Goal: Answer question/provide support

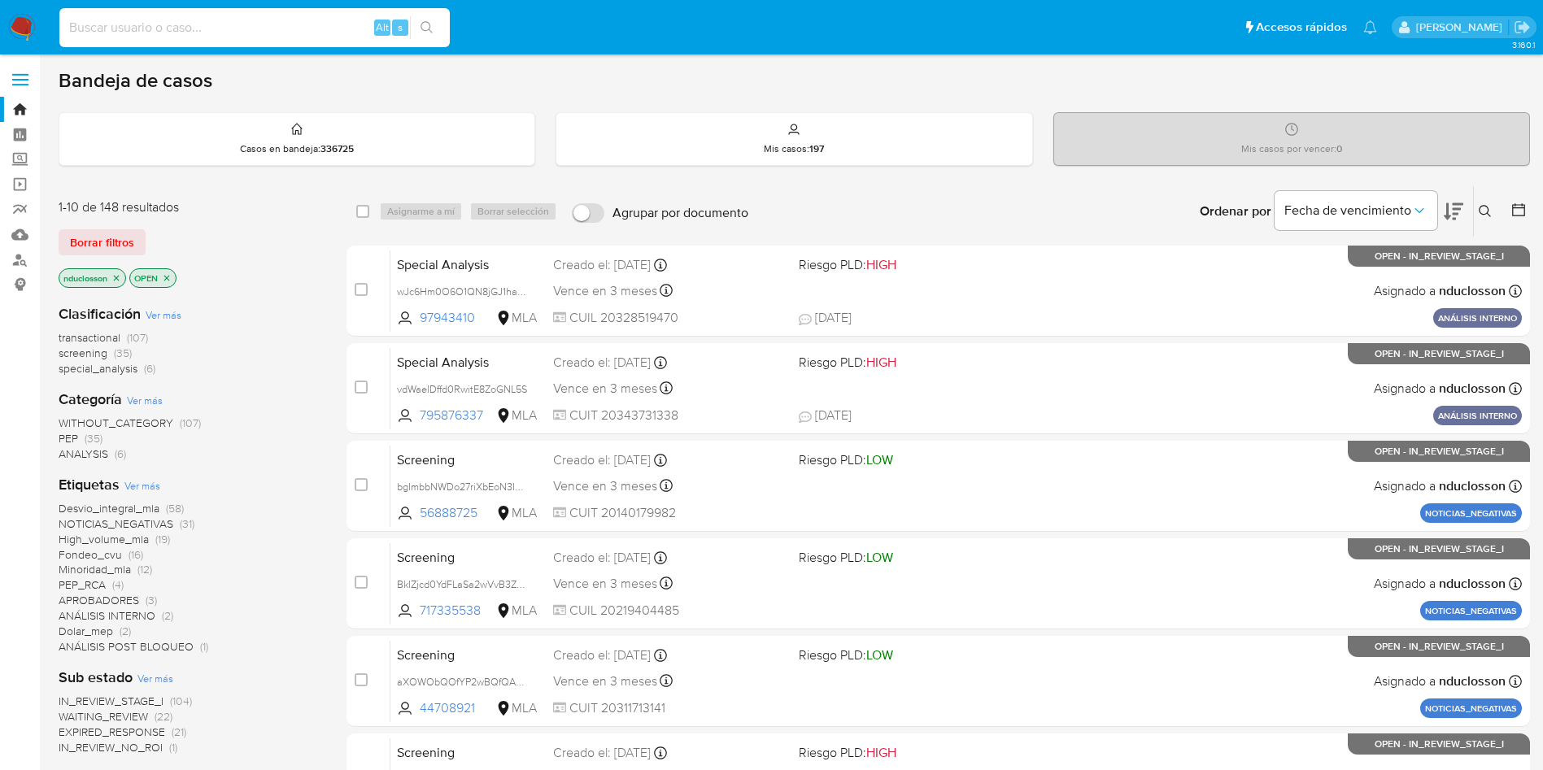
click at [321, 27] on input at bounding box center [254, 27] width 390 height 21
paste input "VqAK9n5gQU6QVnAS8mQxjm2R"
type input "VqAK9n5gQU6QVnAS8mQxjm2R"
click at [440, 37] on button "search-icon" at bounding box center [426, 27] width 33 height 23
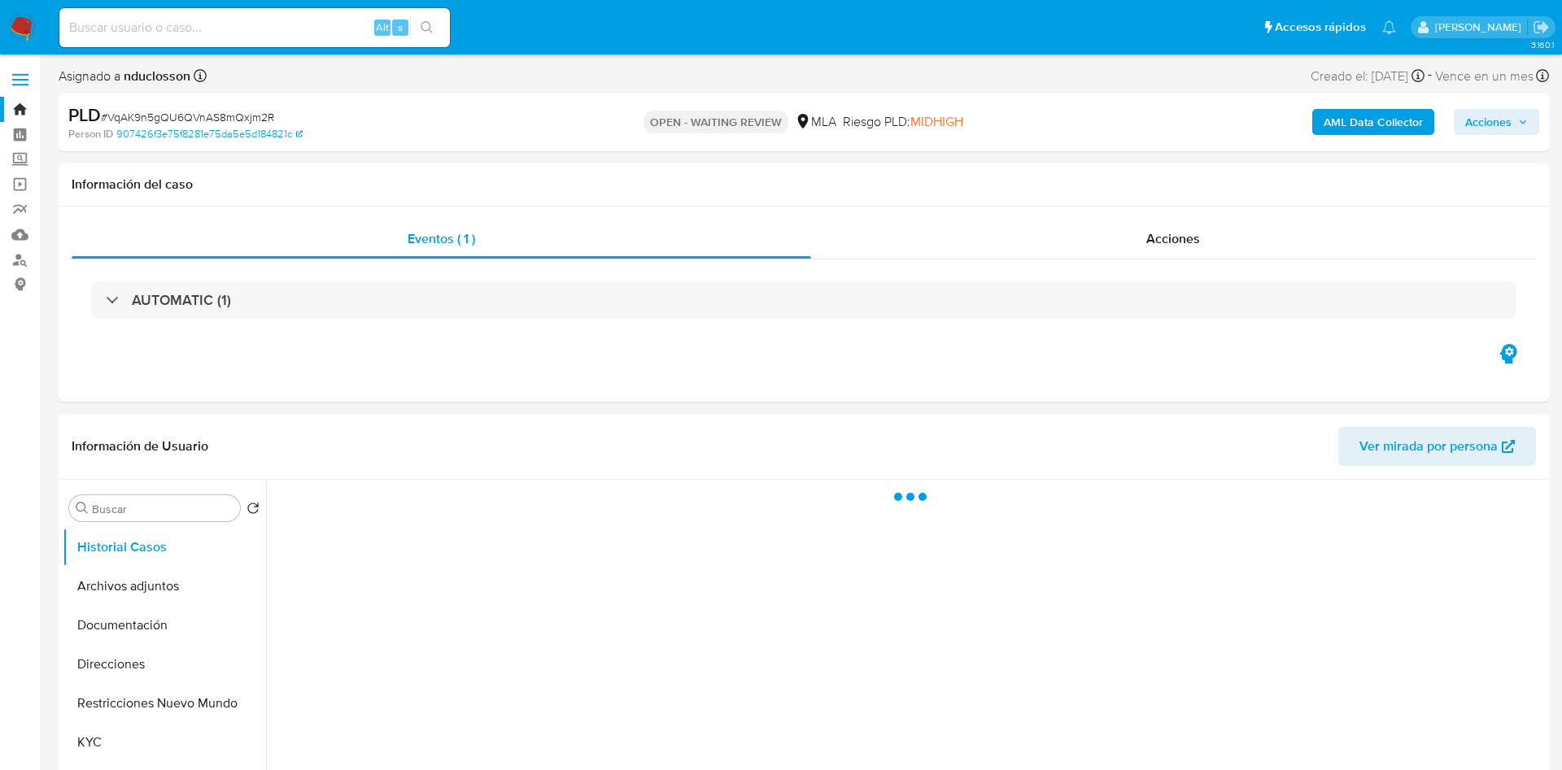
select select "10"
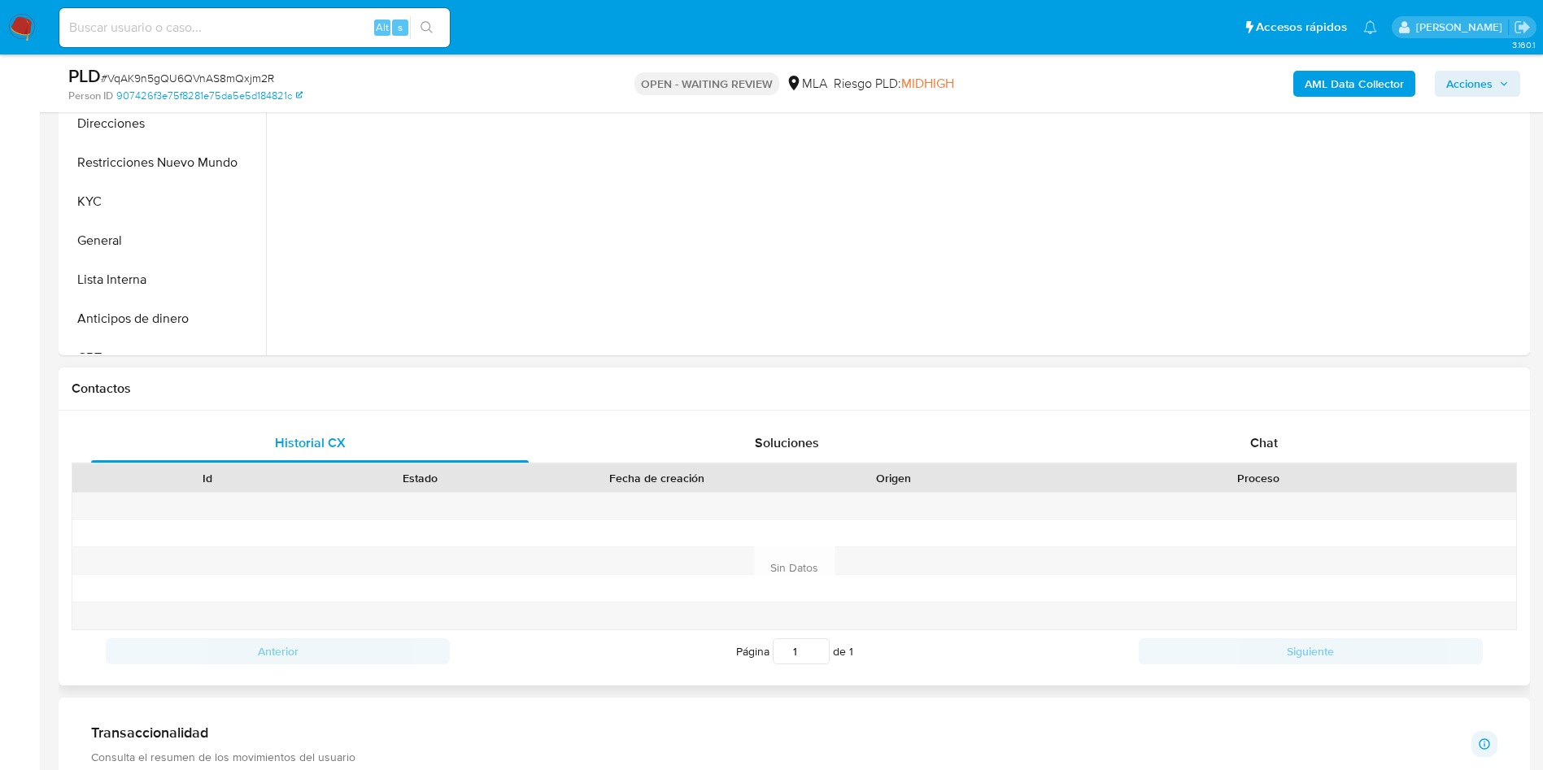
scroll to position [732, 0]
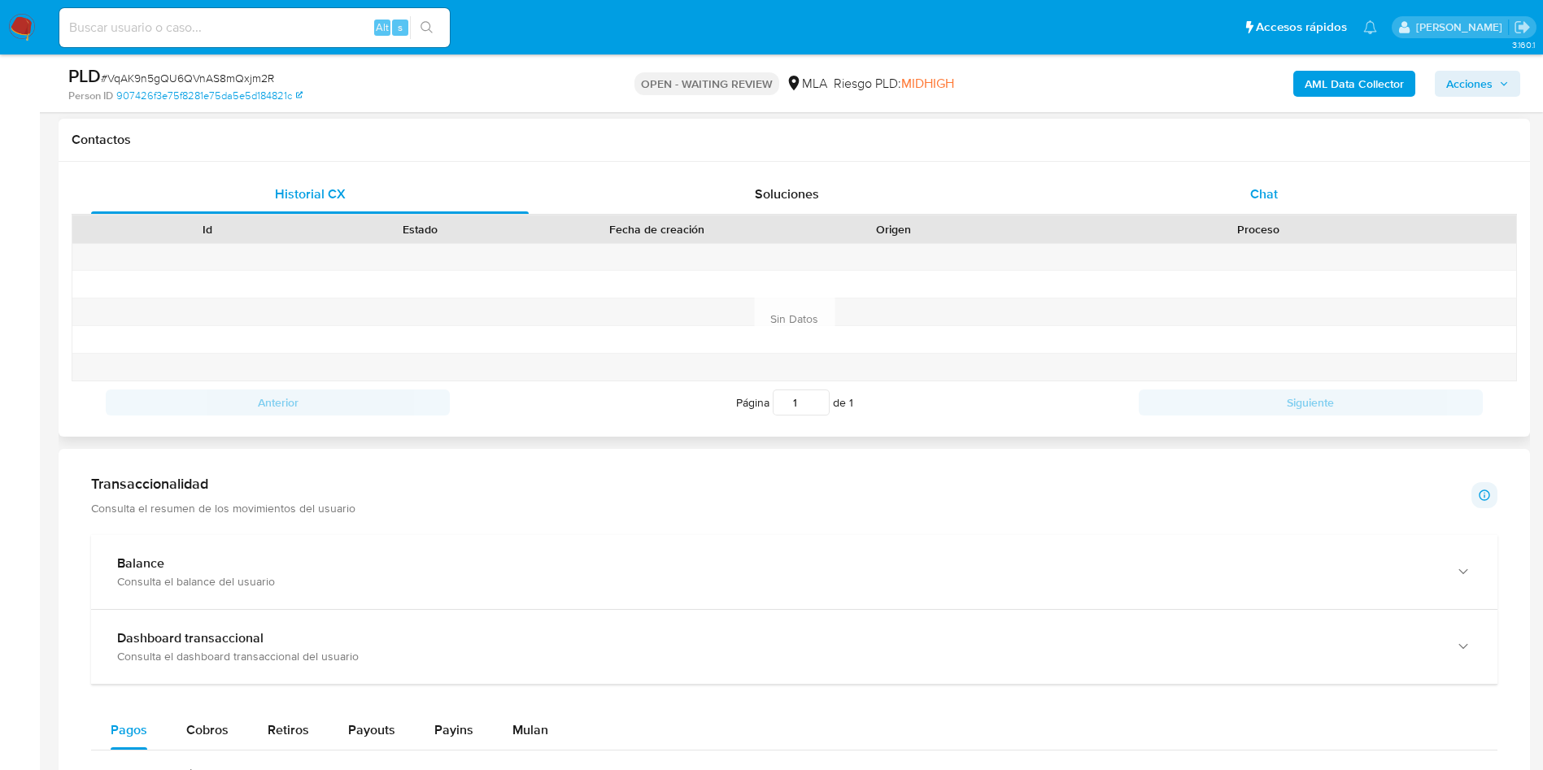
click at [1219, 203] on div "Chat" at bounding box center [1264, 194] width 438 height 39
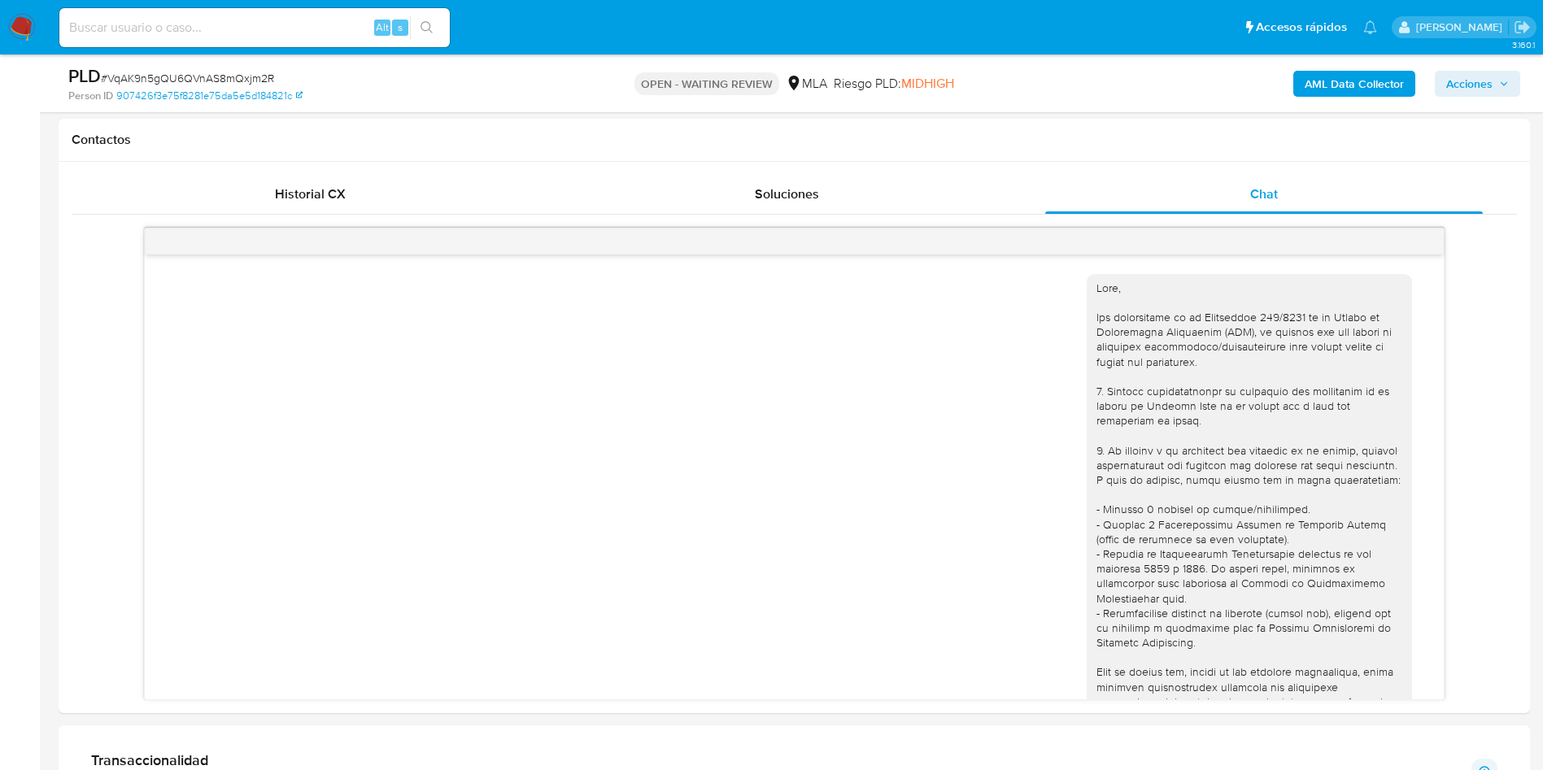
scroll to position [673, 0]
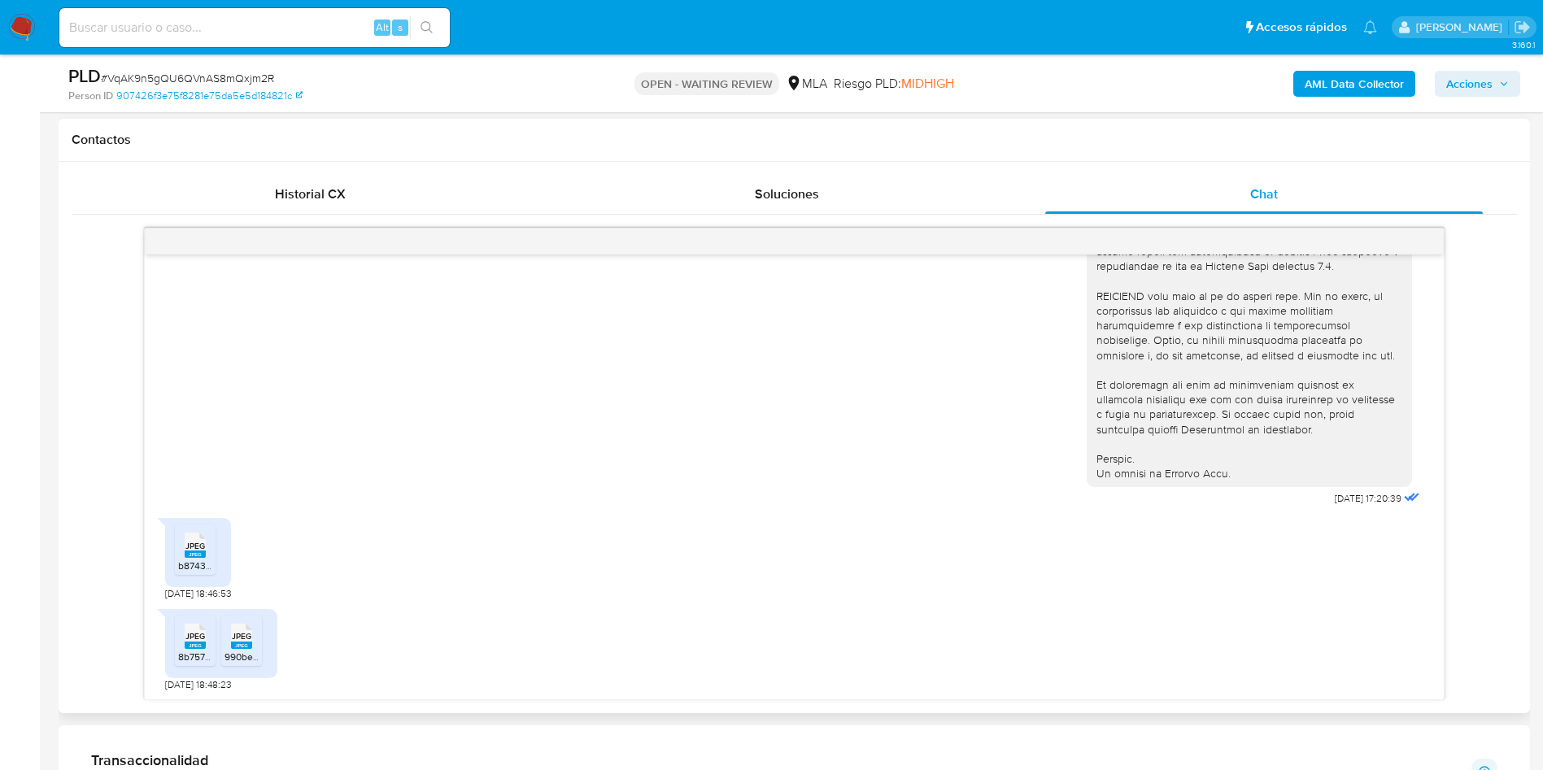
click at [207, 539] on div "JPEG JPEG" at bounding box center [195, 544] width 34 height 32
click at [181, 645] on div "JPEG JPEG" at bounding box center [195, 635] width 34 height 32
click at [239, 649] on icon "JPEG" at bounding box center [241, 636] width 21 height 28
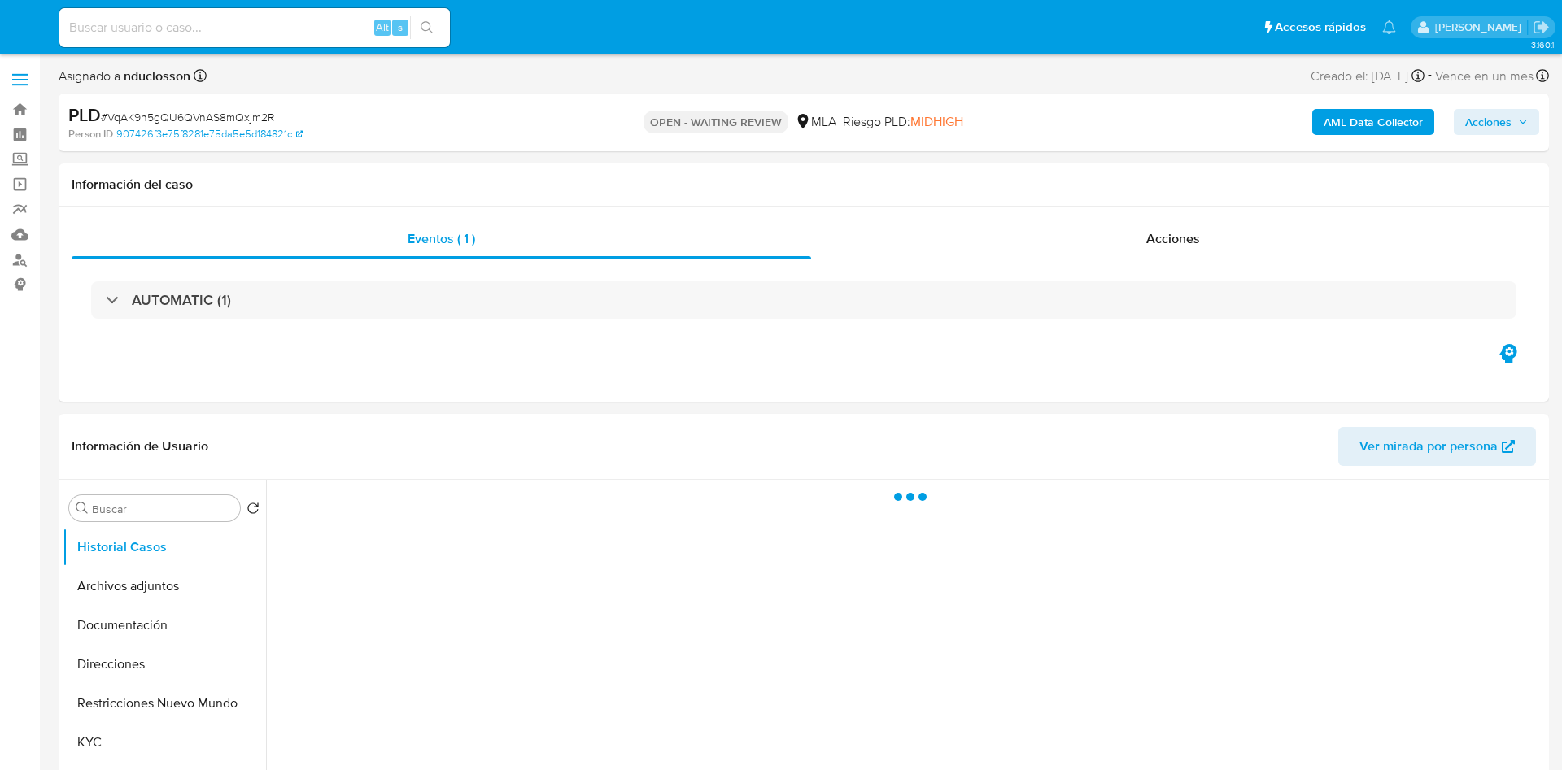
select select "10"
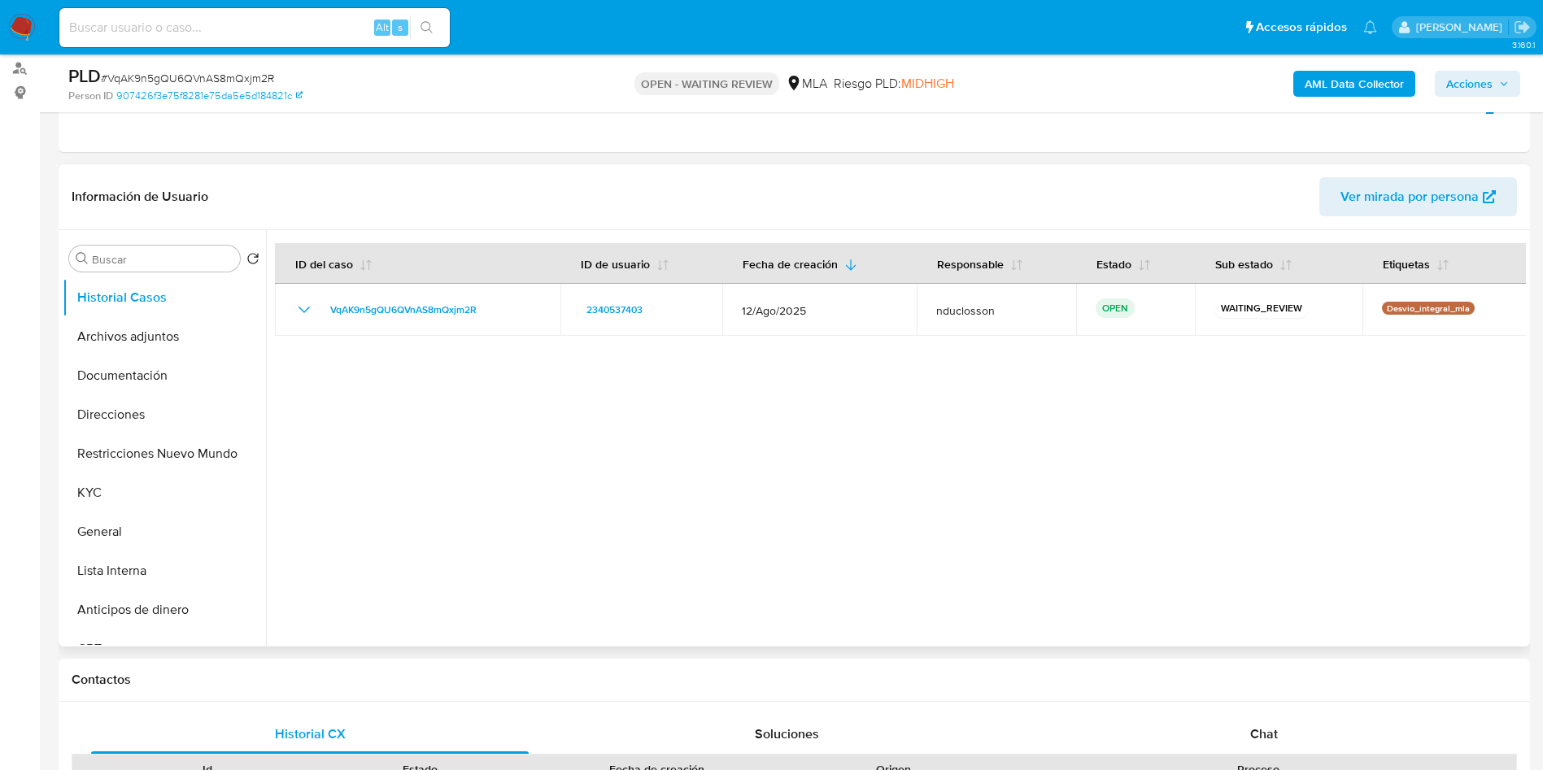
scroll to position [366, 0]
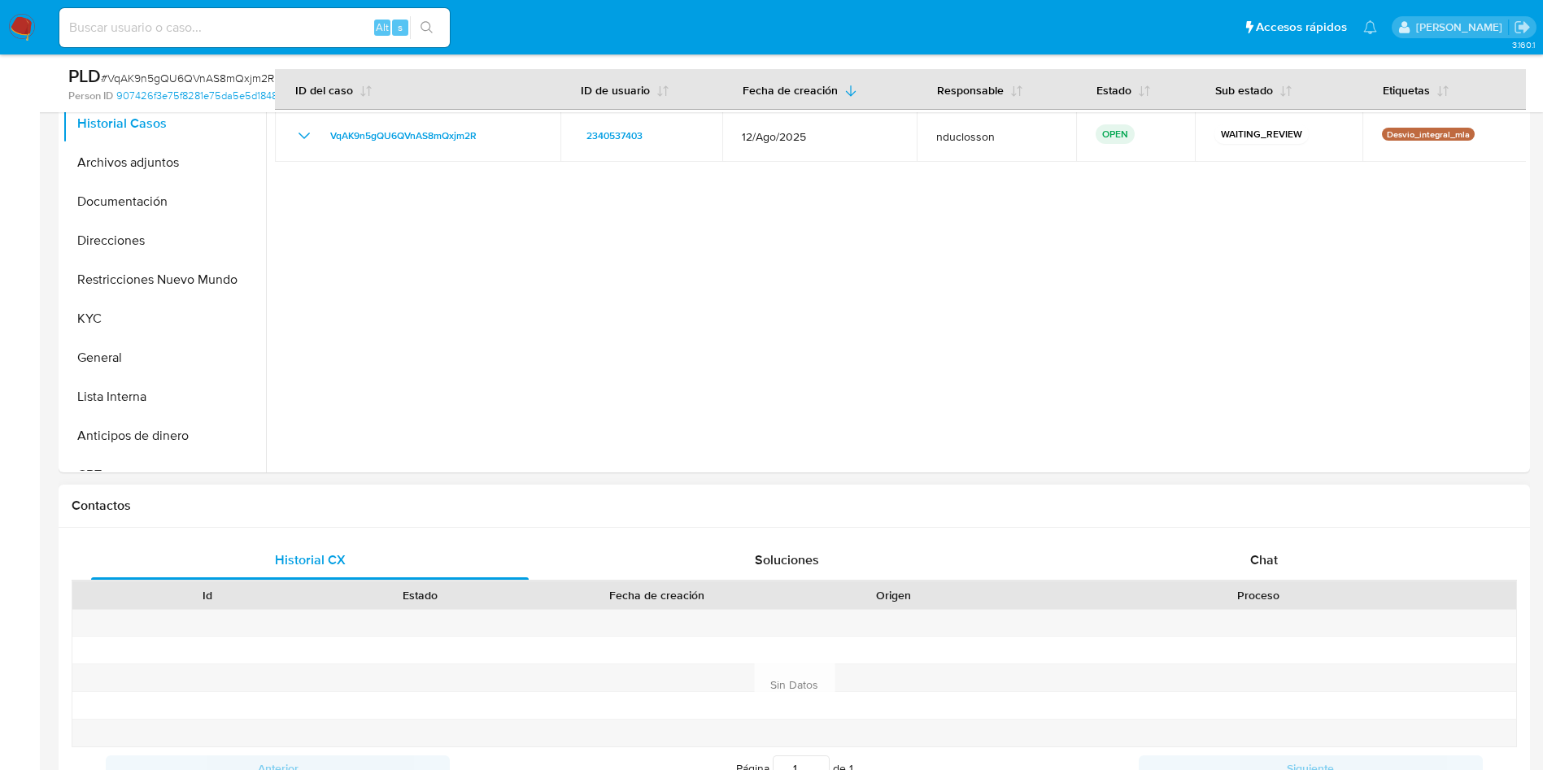
click at [1184, 530] on div "Historial CX Soluciones Chat Id Estado Fecha de creación Origen Proceso Anterio…" at bounding box center [795, 665] width 1472 height 275
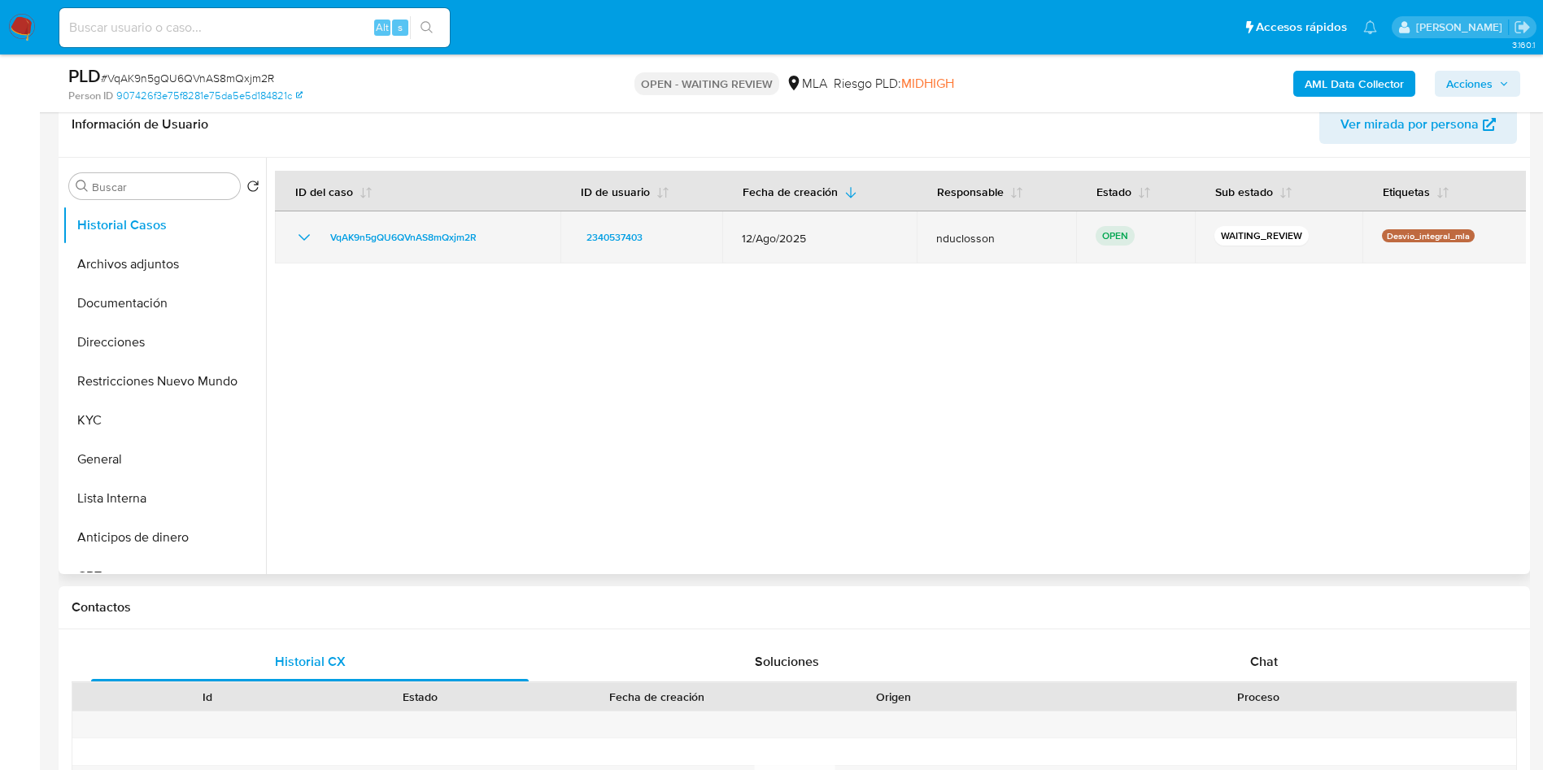
scroll to position [122, 0]
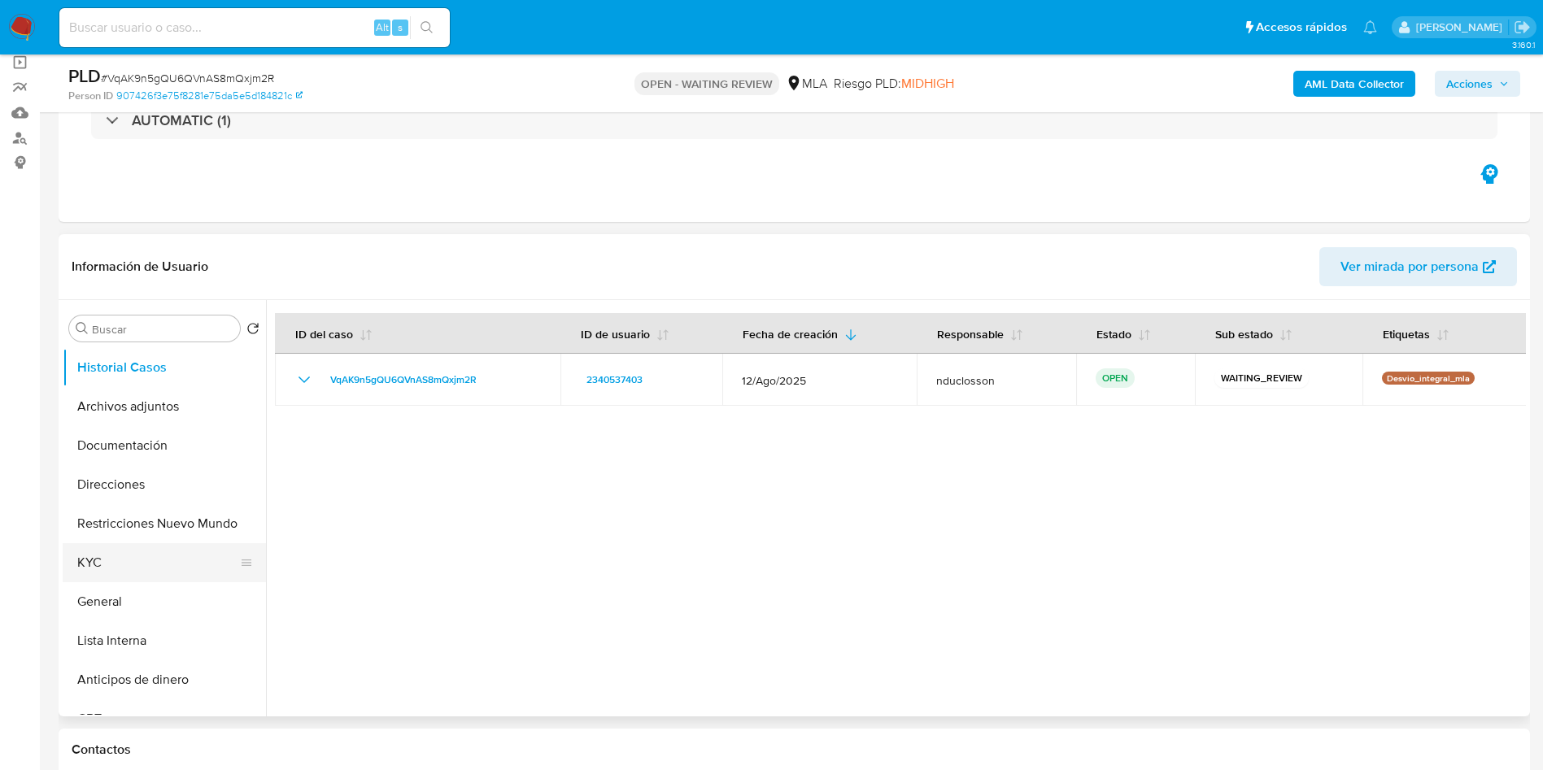
click at [130, 547] on button "KYC" at bounding box center [158, 562] width 190 height 39
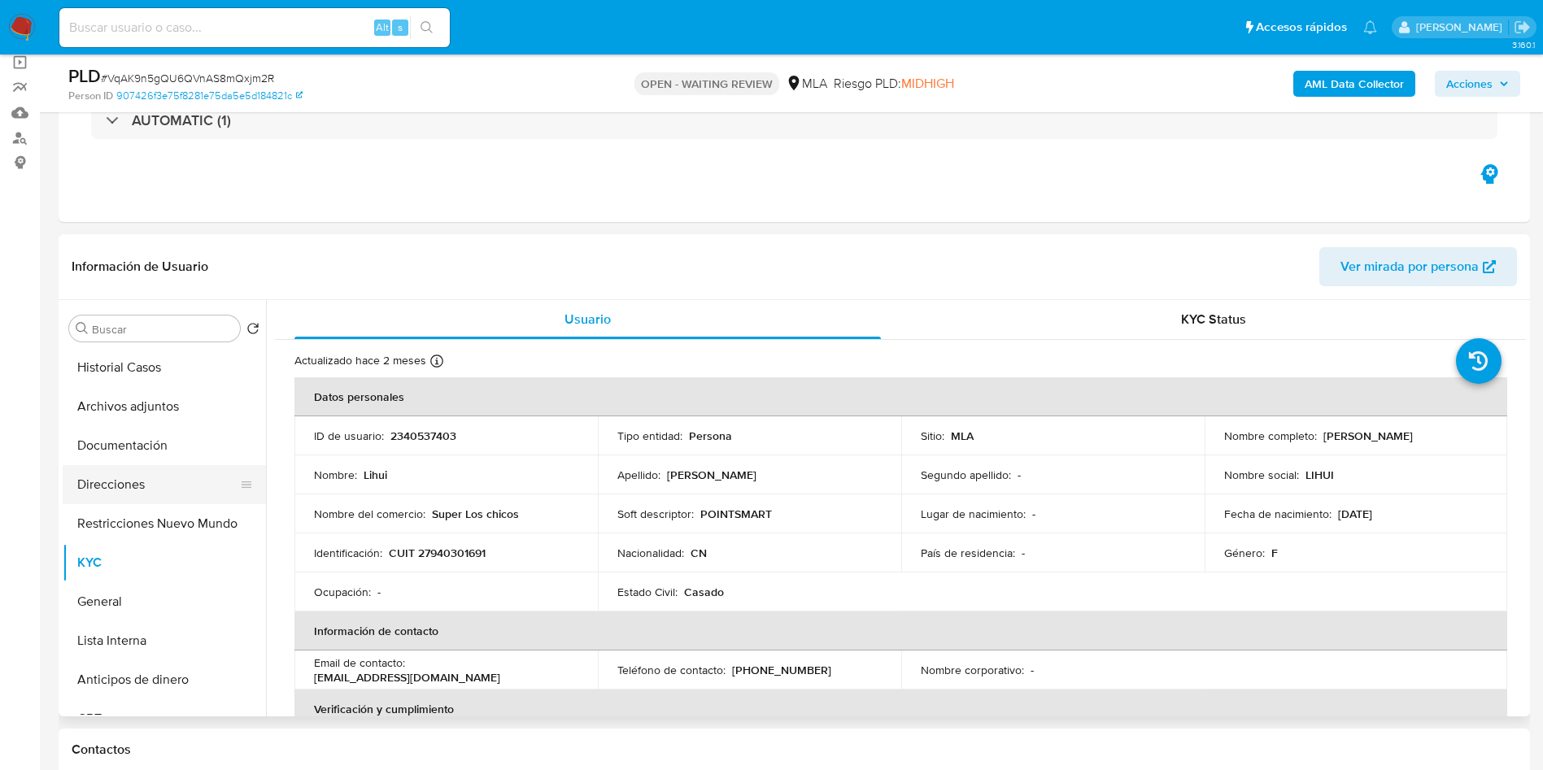
click at [172, 471] on button "Direcciones" at bounding box center [158, 484] width 190 height 39
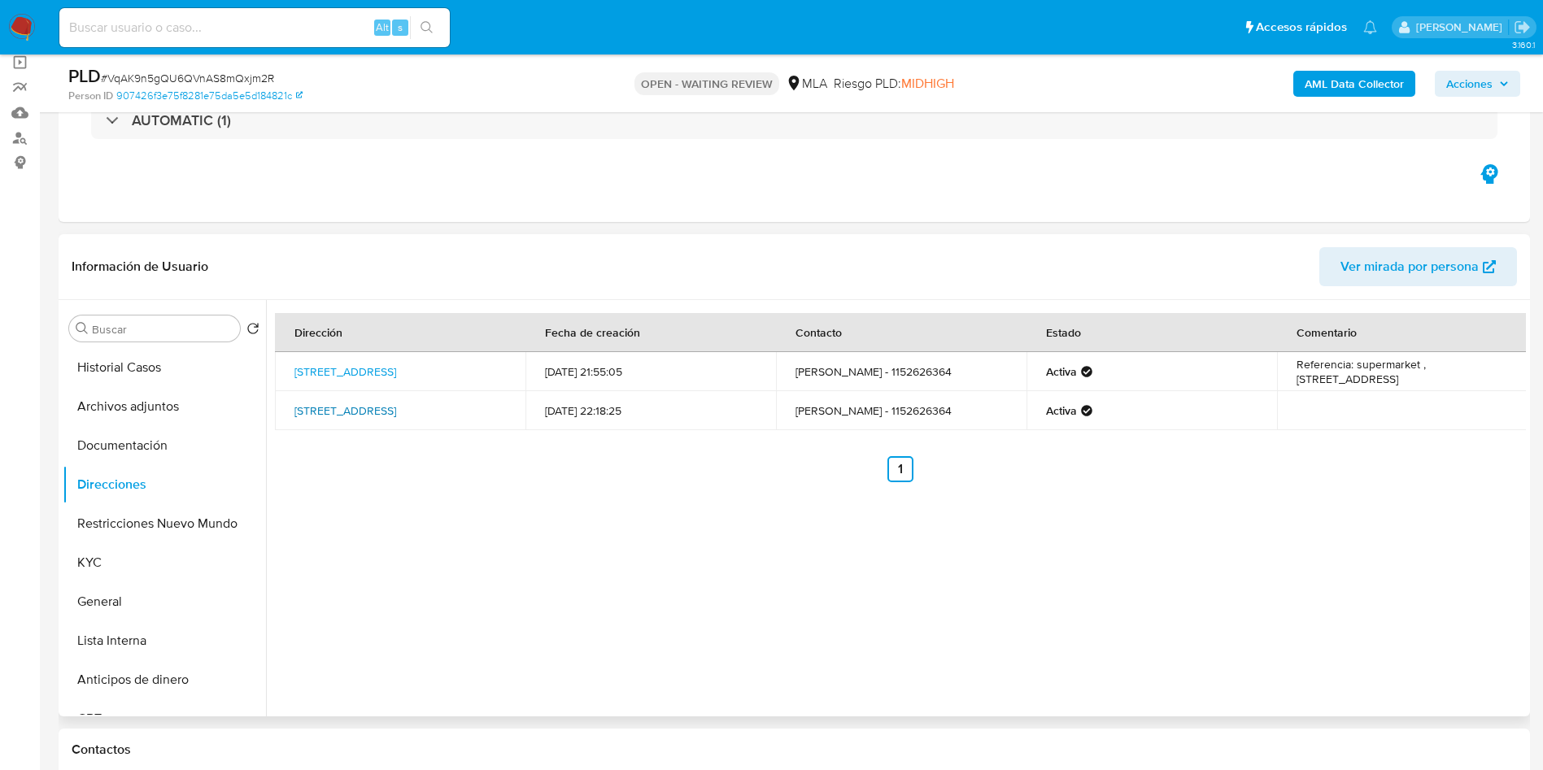
click at [382, 417] on link "Supisiche 486, Sarandí, Buenos Aires, 1872, Argentina 486" at bounding box center [345, 411] width 102 height 16
drag, startPoint x: 400, startPoint y: 382, endPoint x: 319, endPoint y: 366, distance: 82.8
click at [319, 366] on td "Calle Salta 730, Sarandí, Buenos Aires, 1872, Argentina 730" at bounding box center [400, 371] width 251 height 39
click at [271, 376] on div "Dirección Fecha de creación Contacto Estado Comentario Calle Salta 730, Sarandí…" at bounding box center [896, 508] width 1260 height 417
drag, startPoint x: 278, startPoint y: 360, endPoint x: 486, endPoint y: 368, distance: 207.6
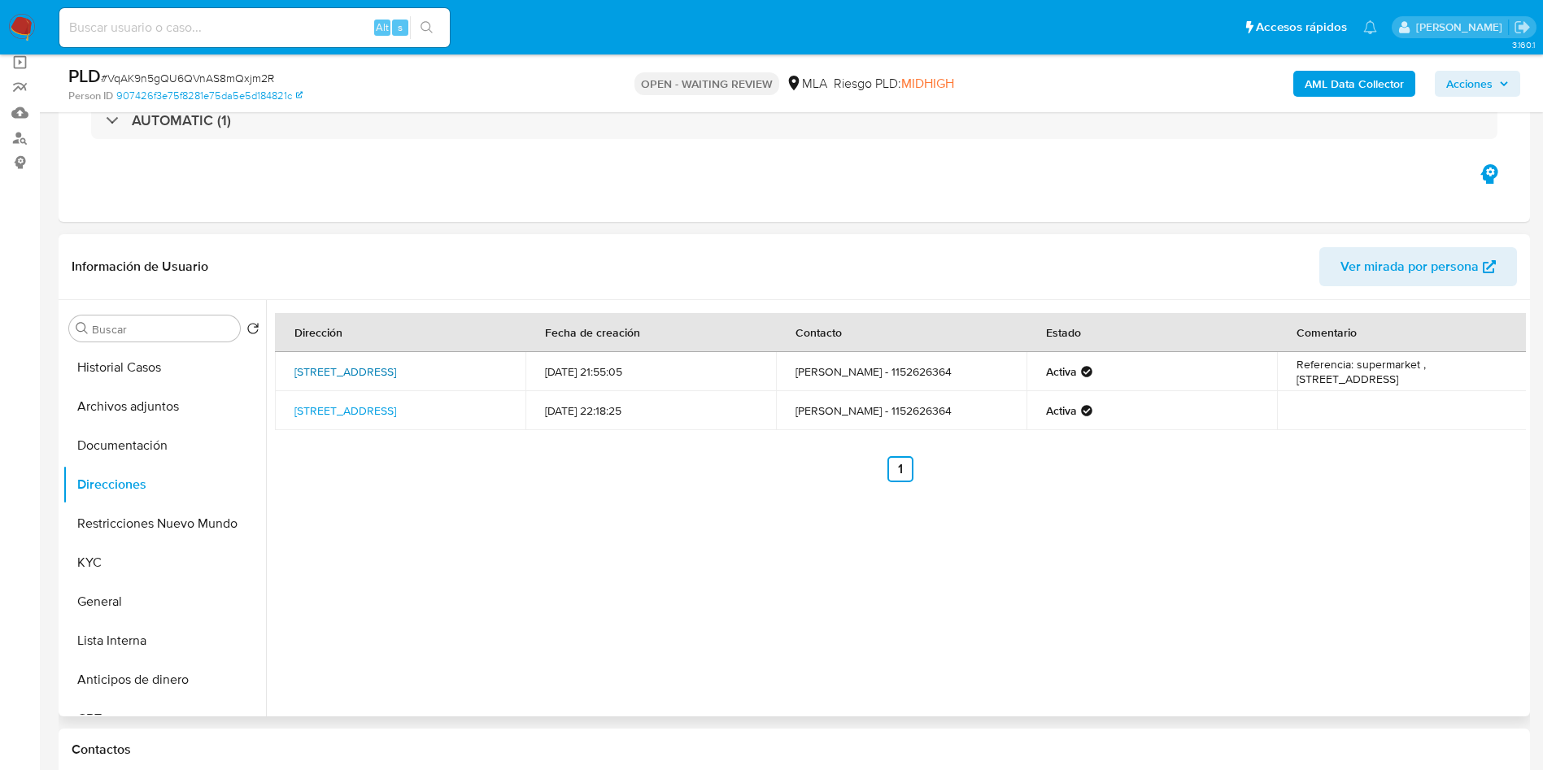
click at [486, 368] on td "Calle Salta 730, Sarandí, Buenos Aires, 1872, Argentina 730" at bounding box center [400, 371] width 251 height 39
copy link "Calle Salta 730, Sarandí, Buenos Aires"
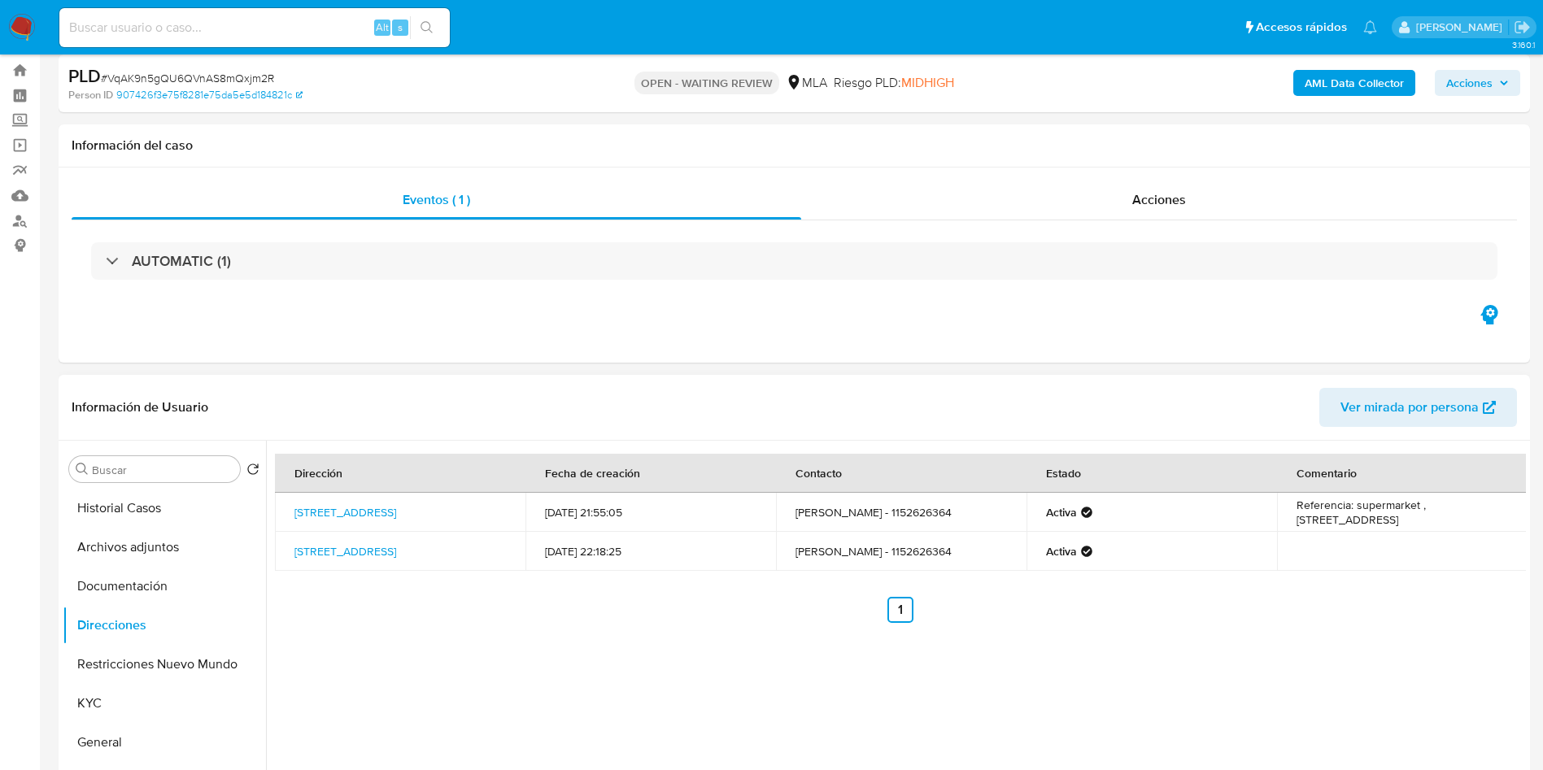
scroll to position [0, 0]
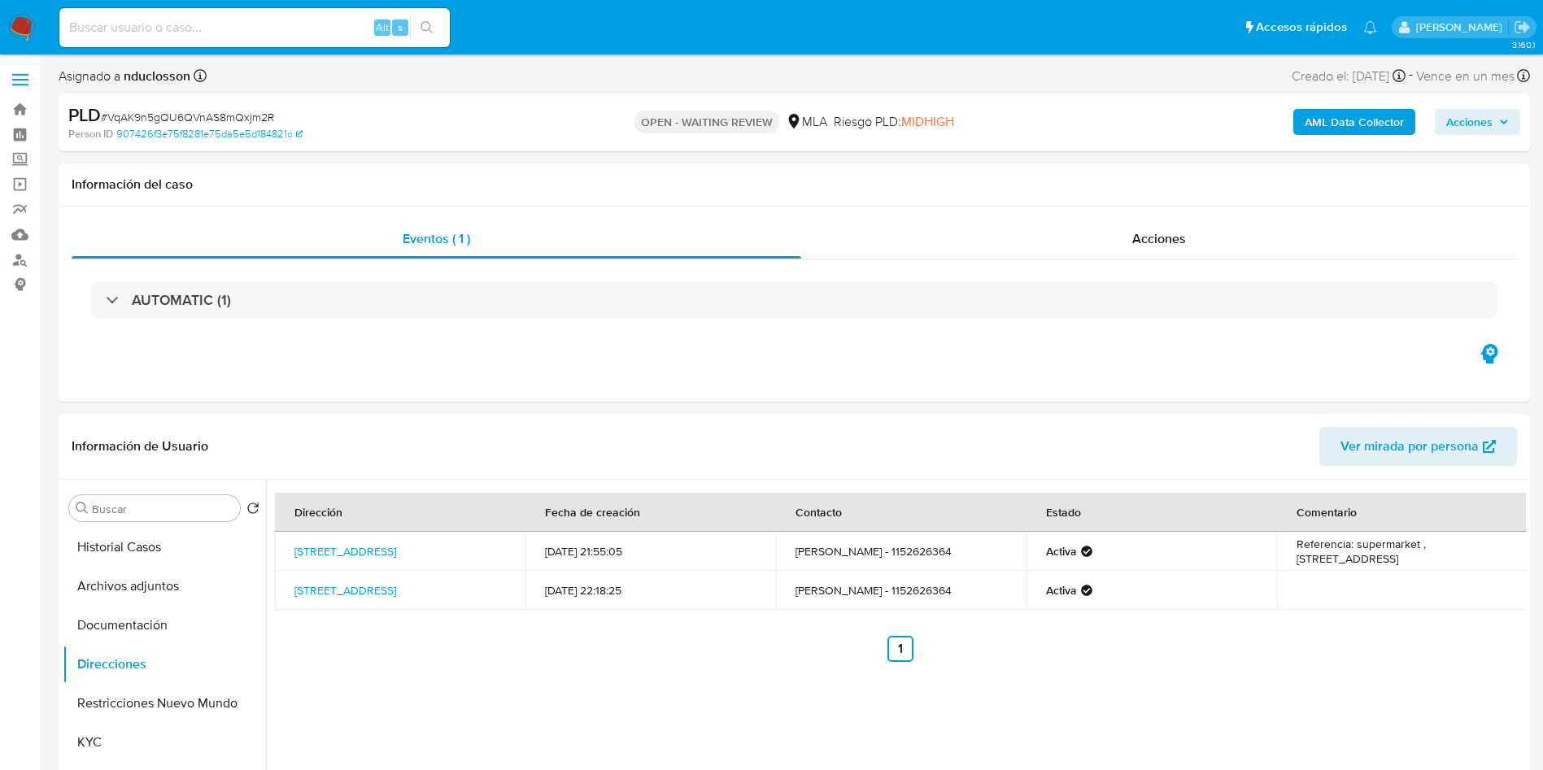
click at [1475, 131] on span "Acciones" at bounding box center [1469, 122] width 46 height 26
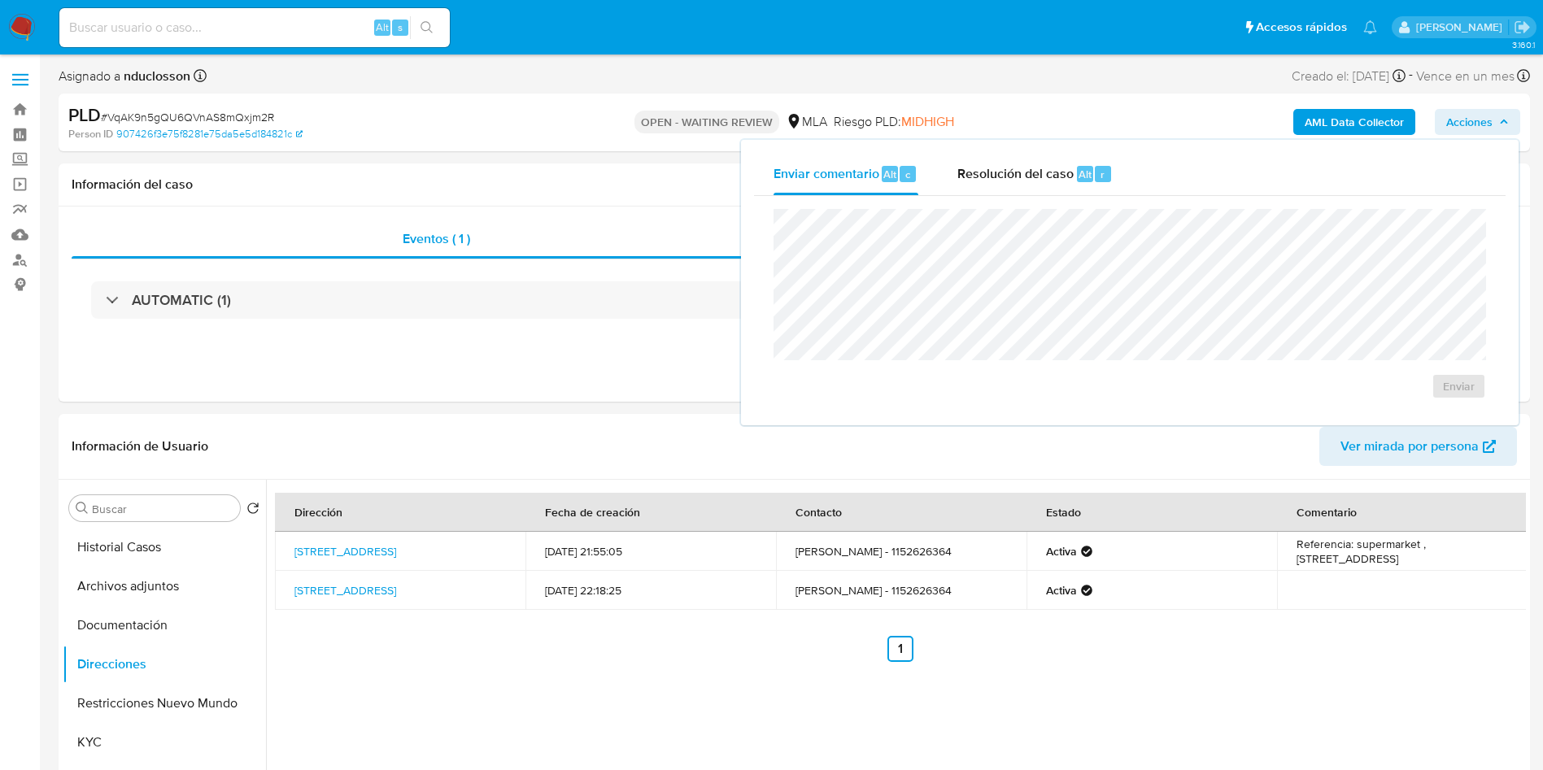
click at [1475, 131] on span "Acciones" at bounding box center [1469, 122] width 46 height 26
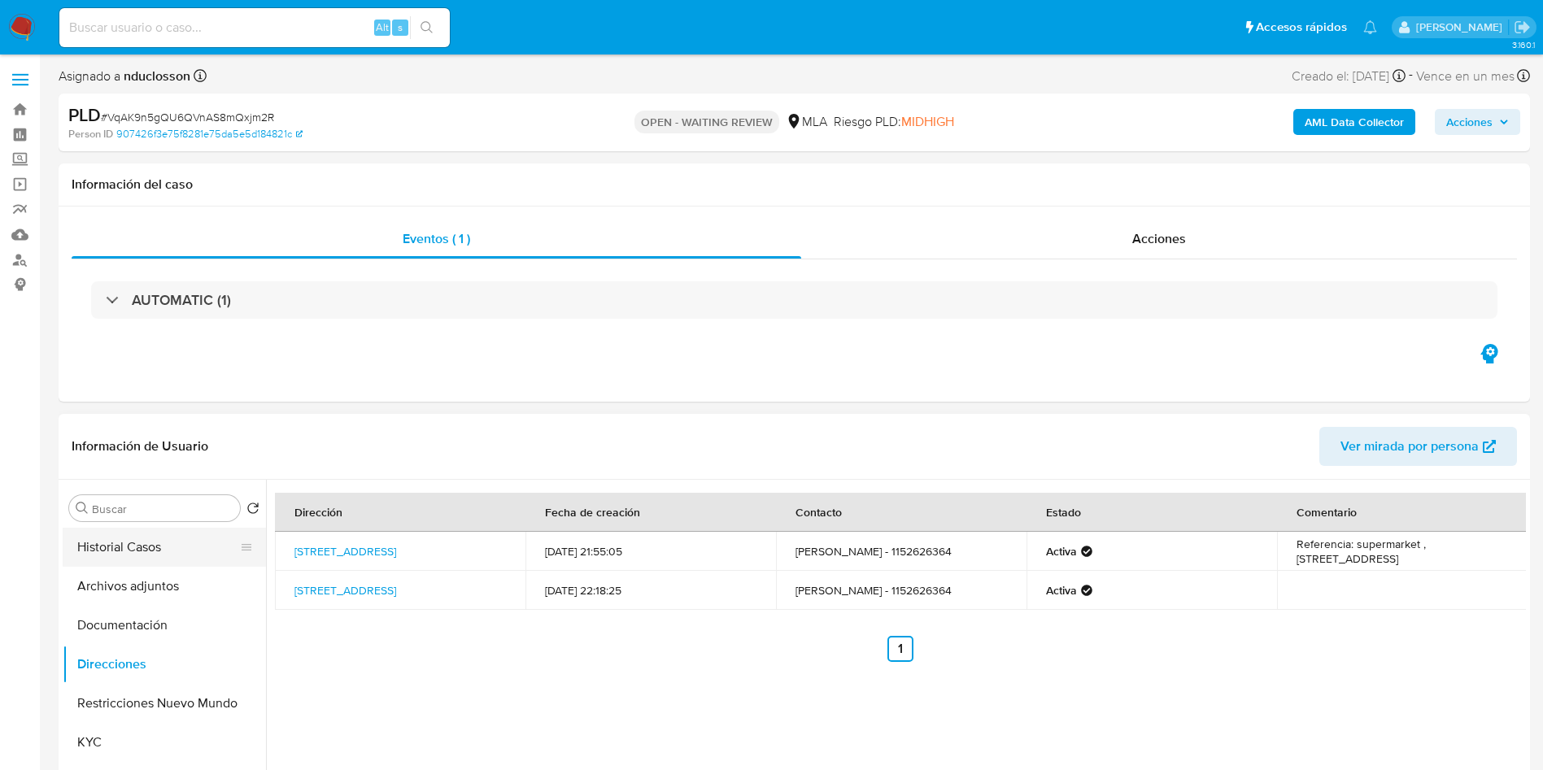
click at [152, 531] on button "Historial Casos" at bounding box center [158, 547] width 190 height 39
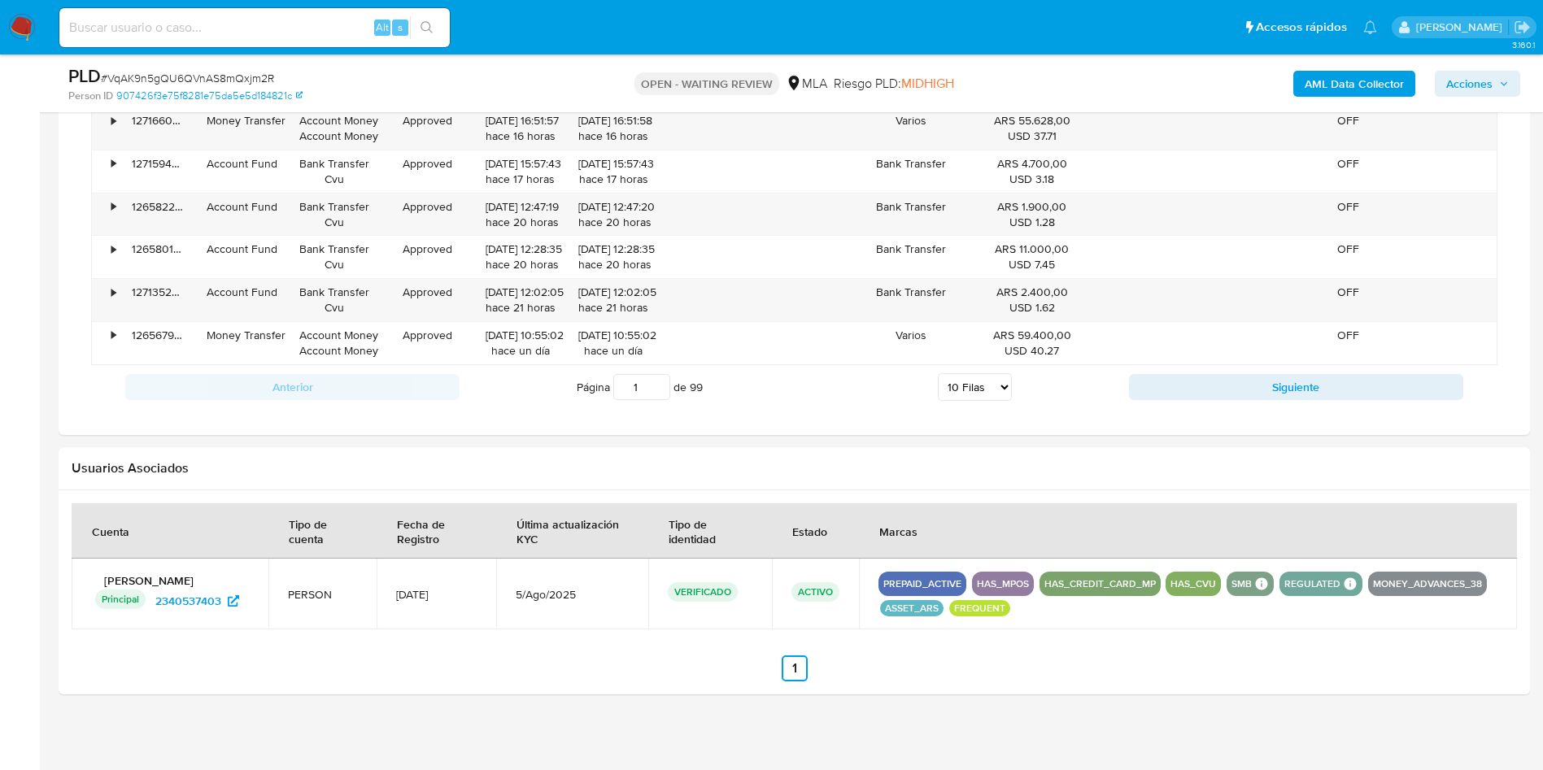
scroll to position [1671, 0]
